Goal: Task Accomplishment & Management: Manage account settings

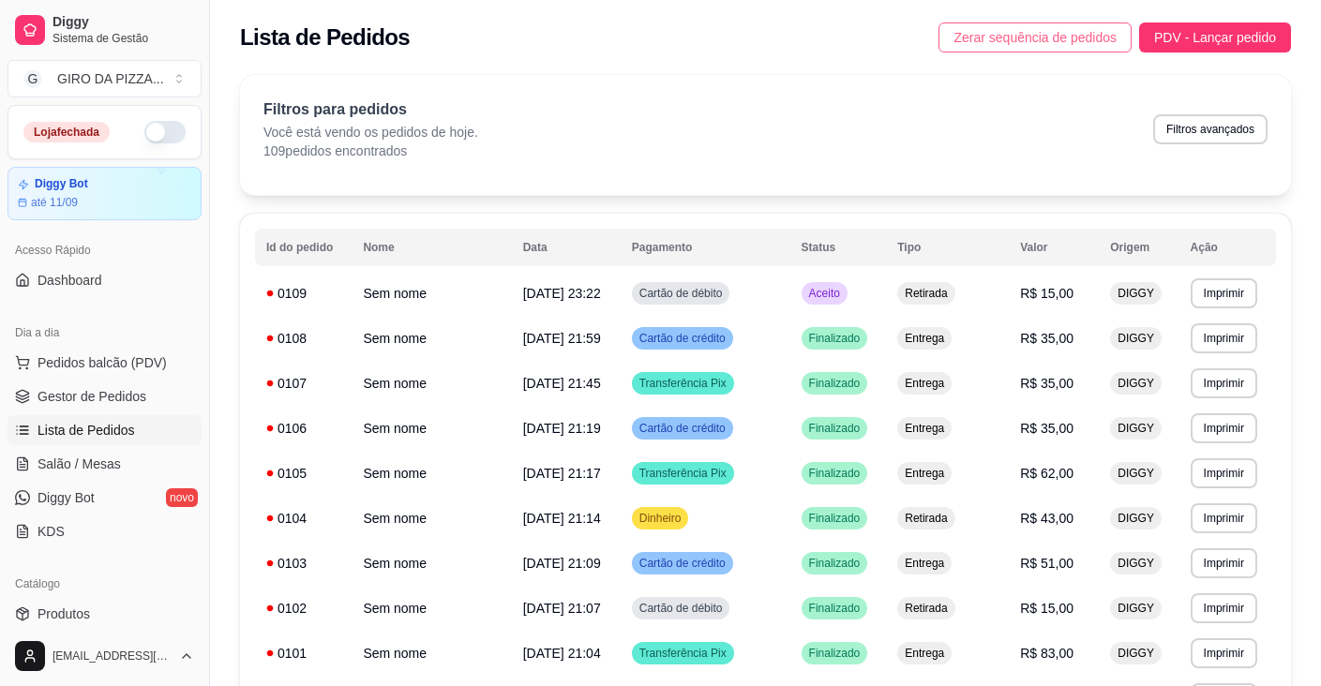
click at [1072, 39] on span "Zerar sequência de pedidos" at bounding box center [1034, 37] width 163 height 21
click at [1078, 36] on span "Zerar sequência de pedidos" at bounding box center [1034, 37] width 163 height 21
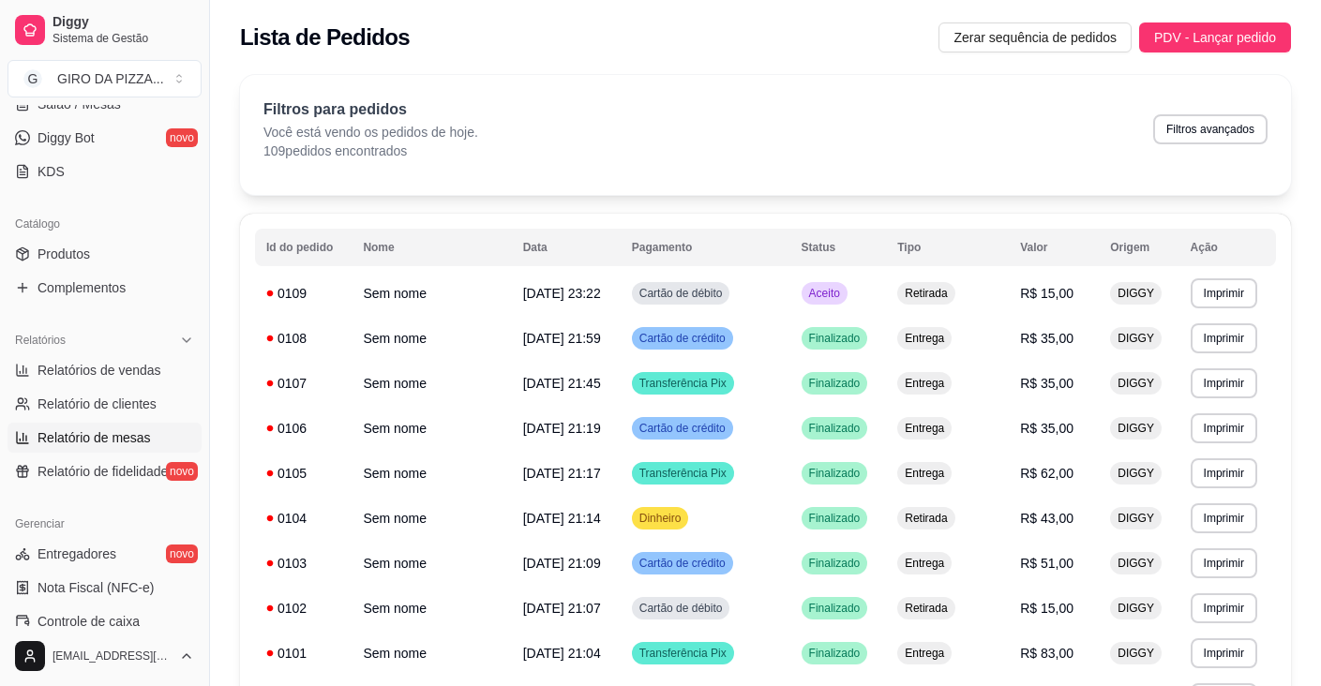
scroll to position [469, 0]
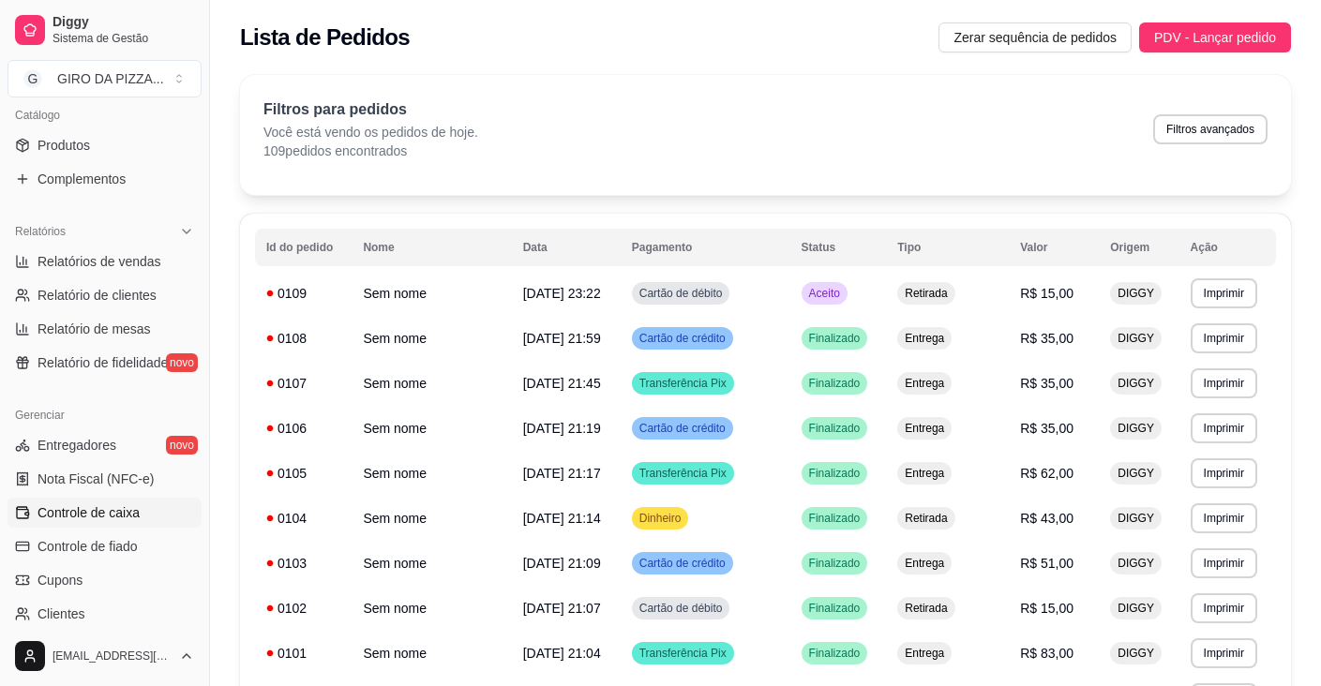
click at [109, 509] on span "Controle de caixa" at bounding box center [88, 512] width 102 height 19
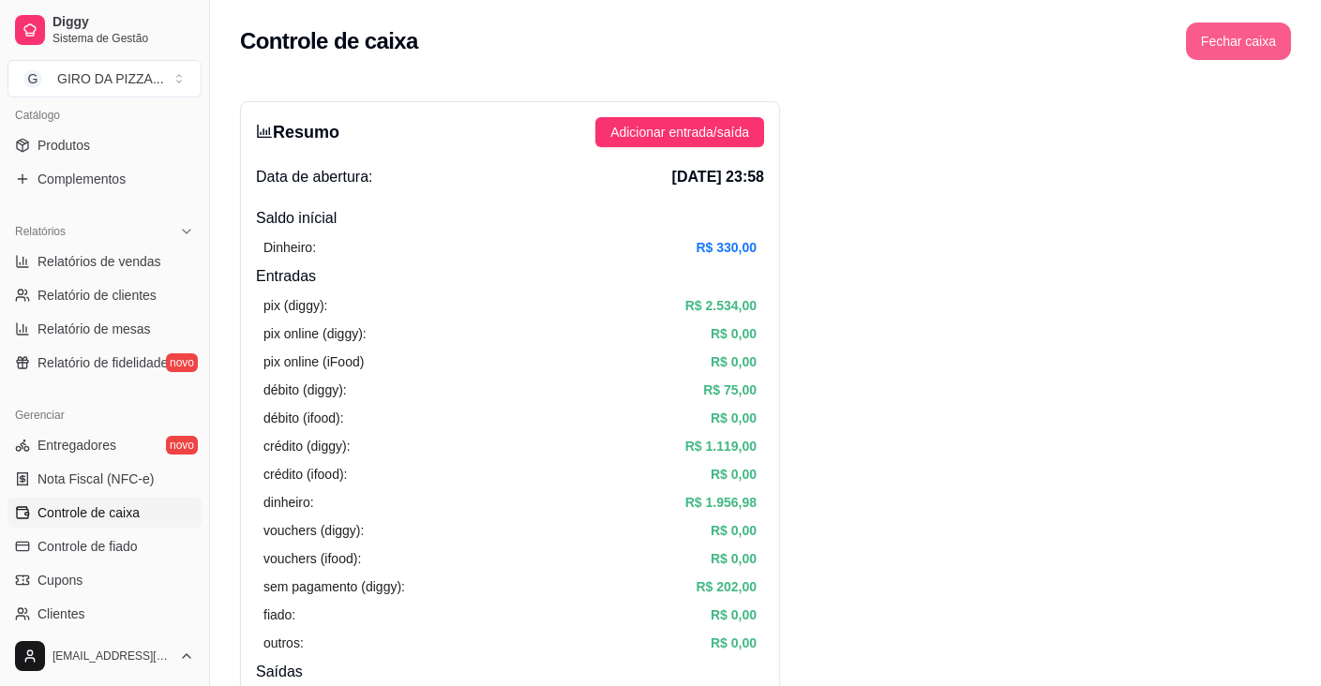
click at [1231, 37] on button "Fechar caixa" at bounding box center [1238, 40] width 105 height 37
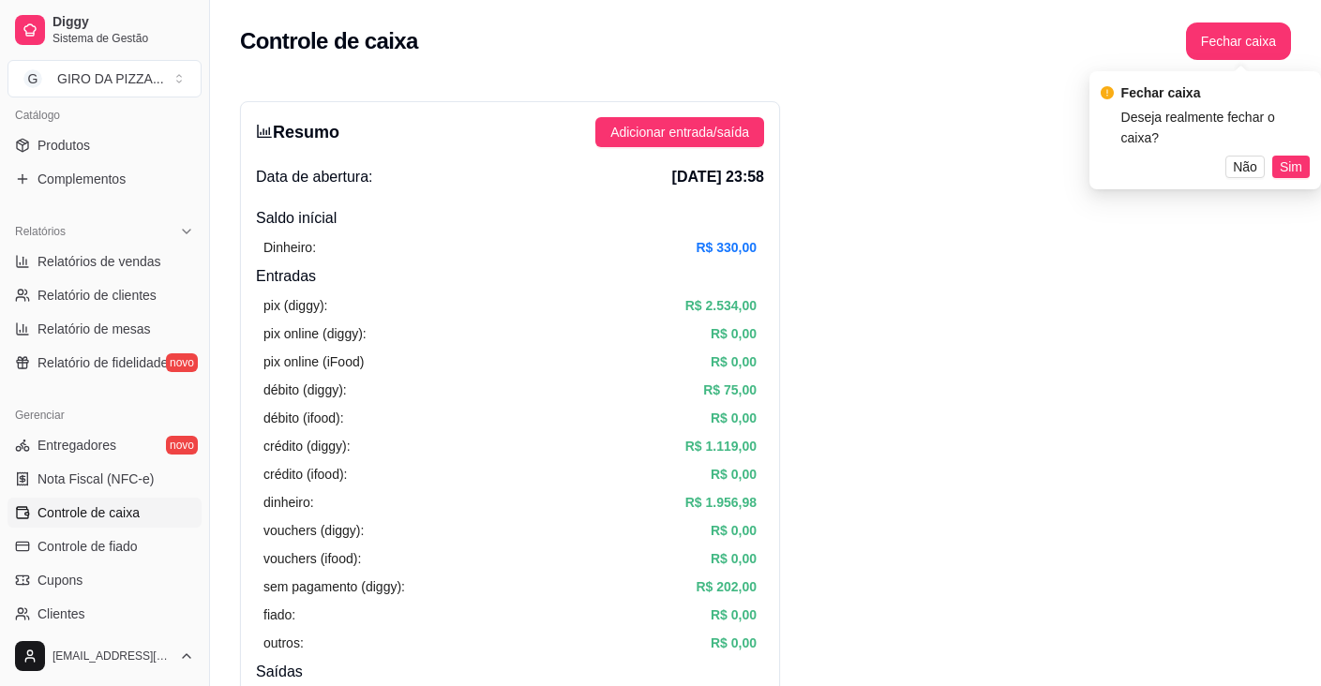
click at [1289, 157] on span "Sim" at bounding box center [1290, 167] width 22 height 21
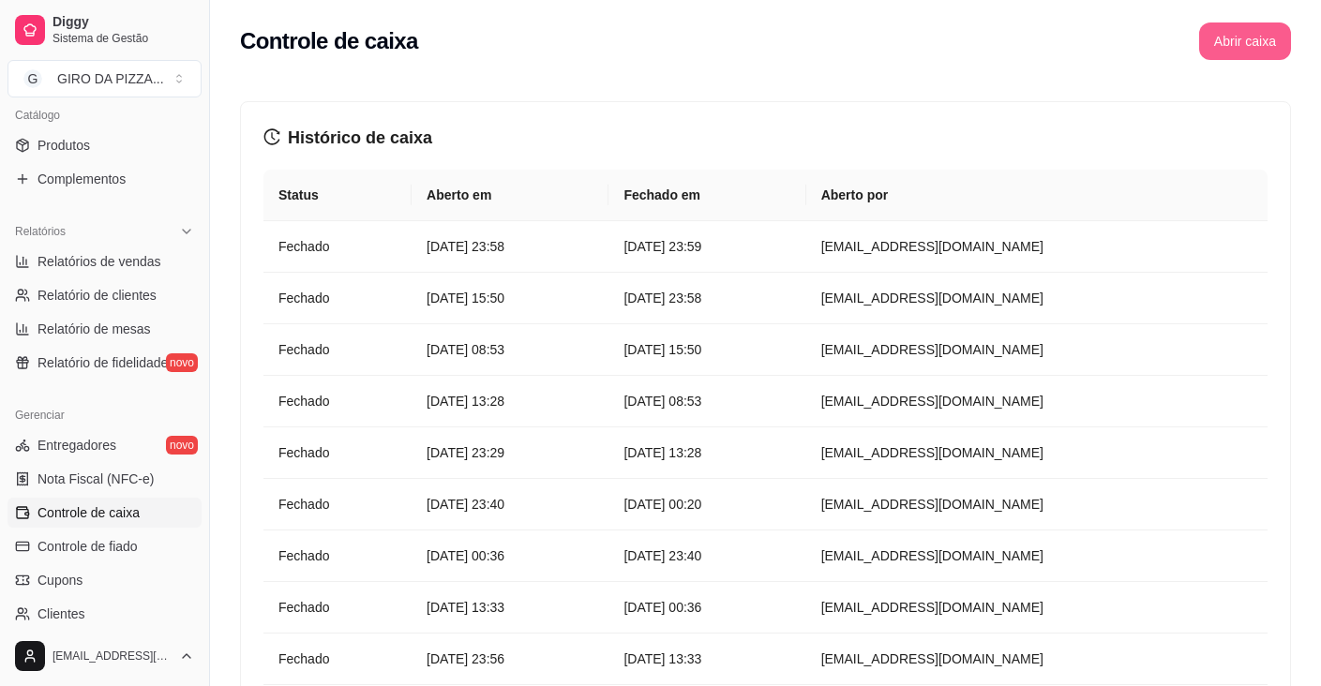
click at [1245, 45] on button "Abrir caixa" at bounding box center [1245, 40] width 92 height 37
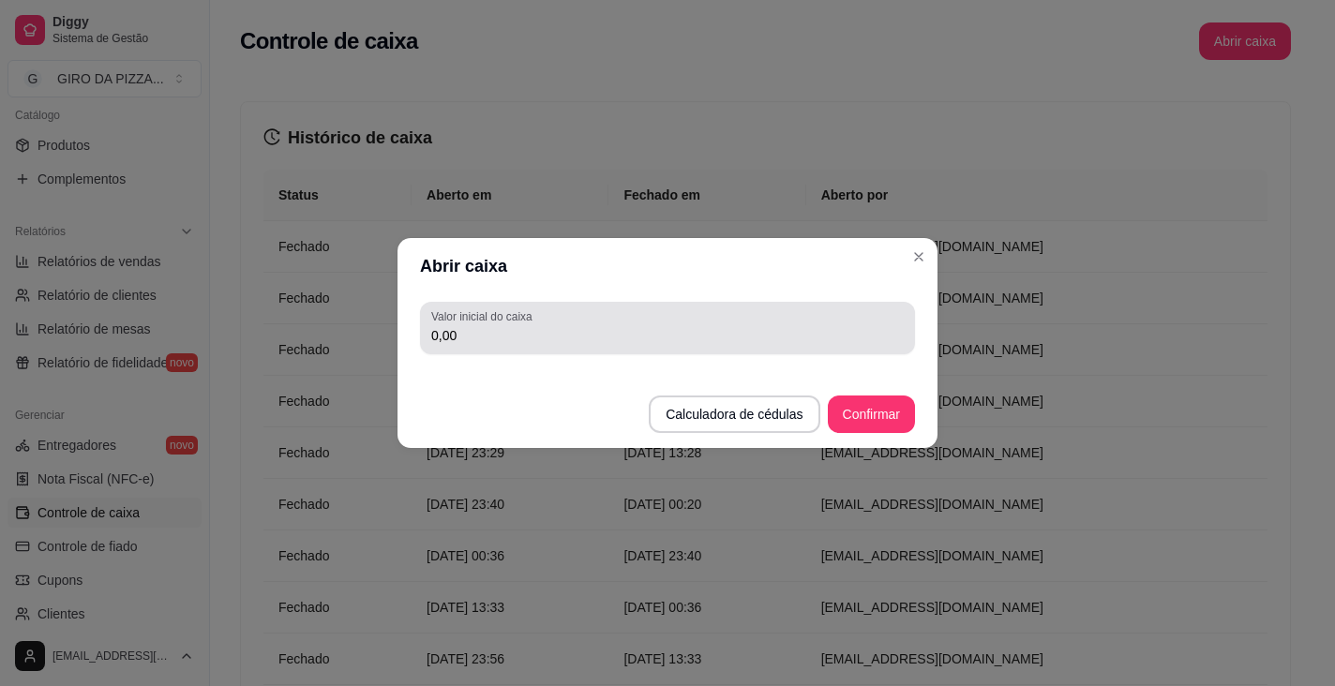
click at [692, 353] on div "Valor inicial do caixa 0,00" at bounding box center [667, 328] width 495 height 52
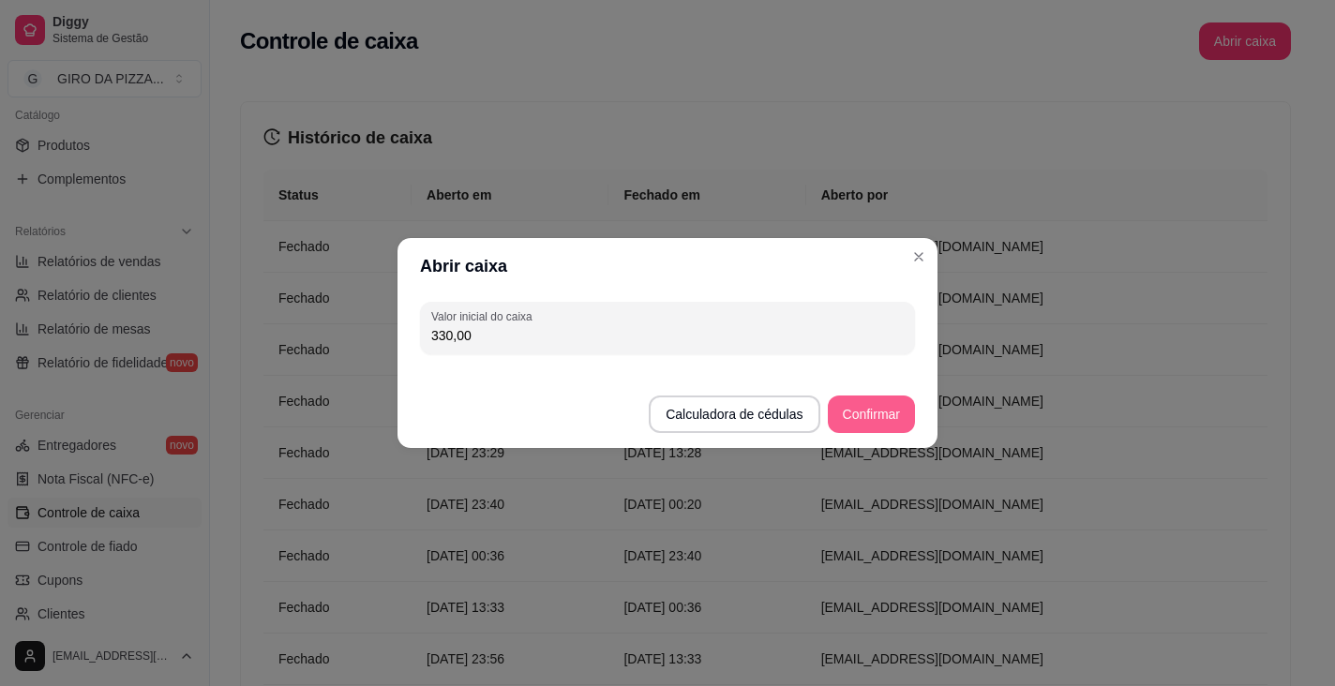
type input "330,00"
click at [844, 410] on button "Confirmar" at bounding box center [871, 414] width 87 height 37
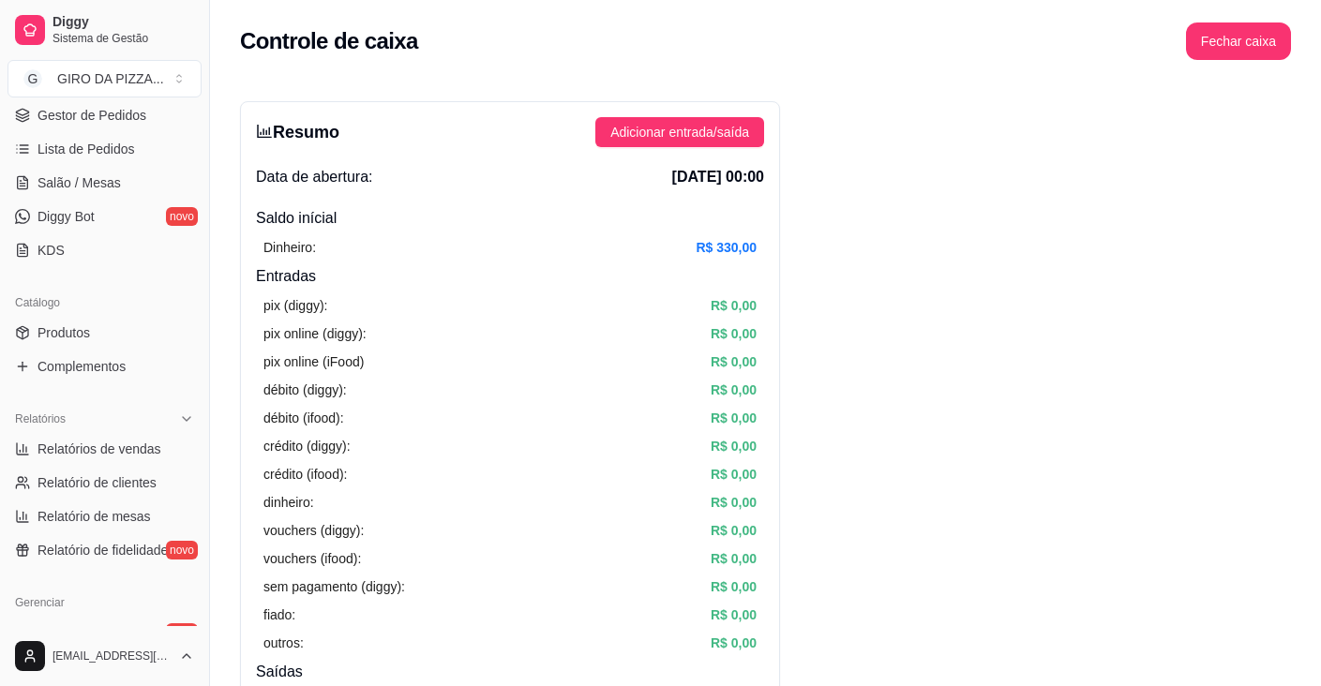
scroll to position [187, 0]
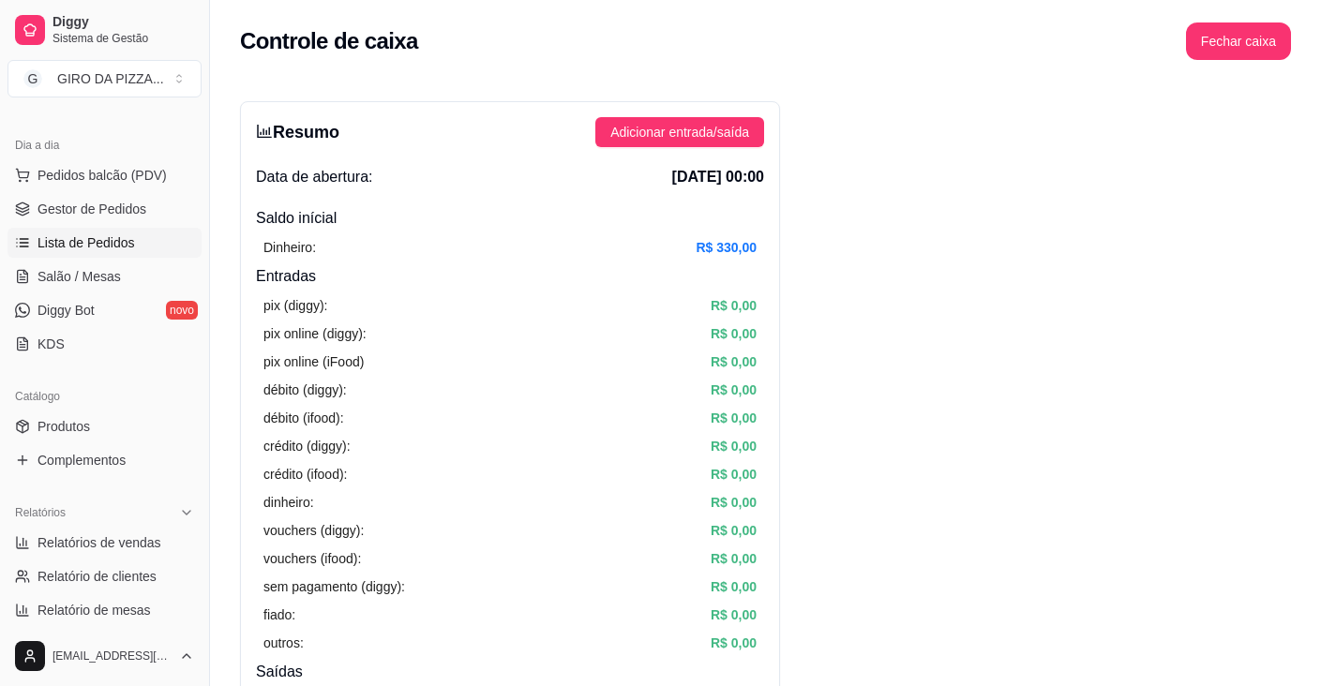
click at [133, 237] on link "Lista de Pedidos" at bounding box center [104, 243] width 194 height 30
